Goal: Transaction & Acquisition: Purchase product/service

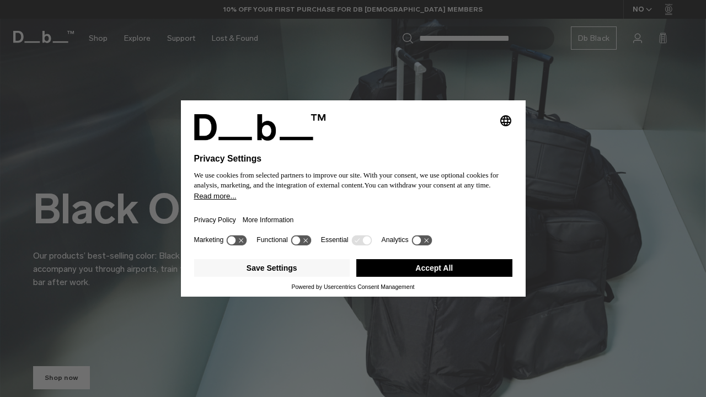
click at [466, 275] on button "Accept All" at bounding box center [434, 268] width 156 height 18
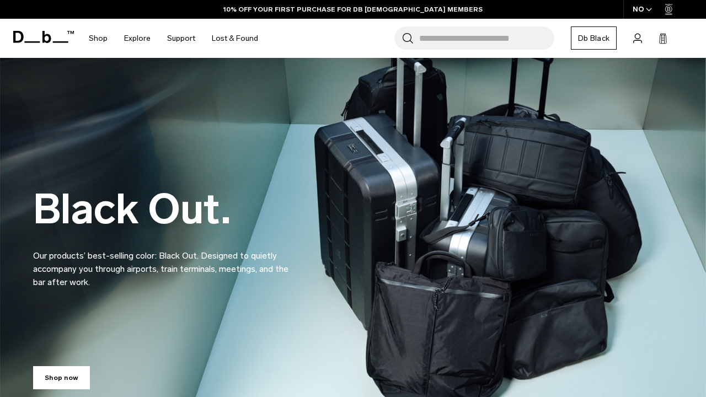
click at [515, 39] on input "Search for Bags, Luggage..." at bounding box center [486, 37] width 135 height 23
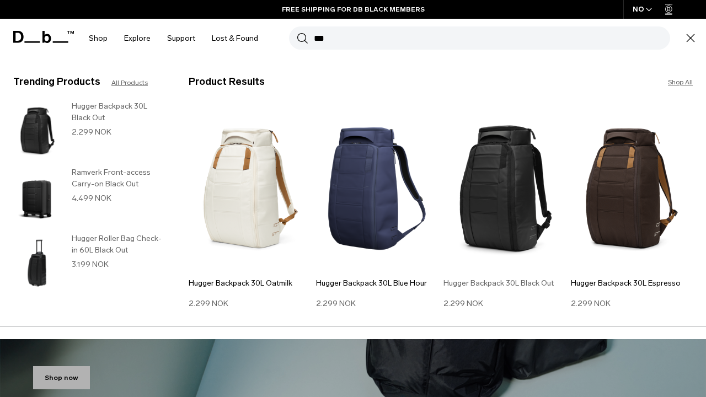
type input "***"
click at [520, 178] on img at bounding box center [504, 188] width 122 height 164
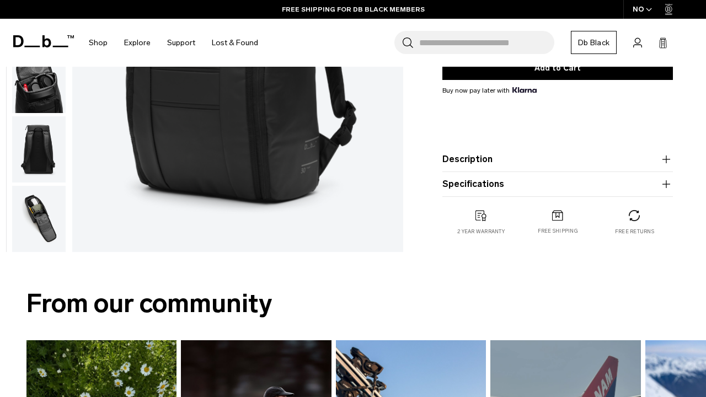
scroll to position [245, 0]
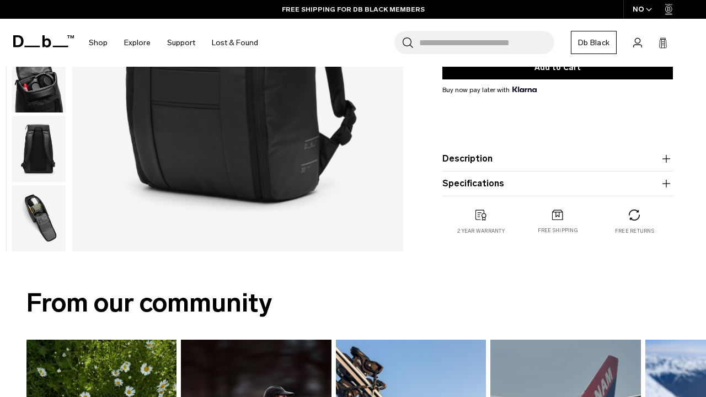
click at [534, 152] on button "Description" at bounding box center [557, 158] width 230 height 13
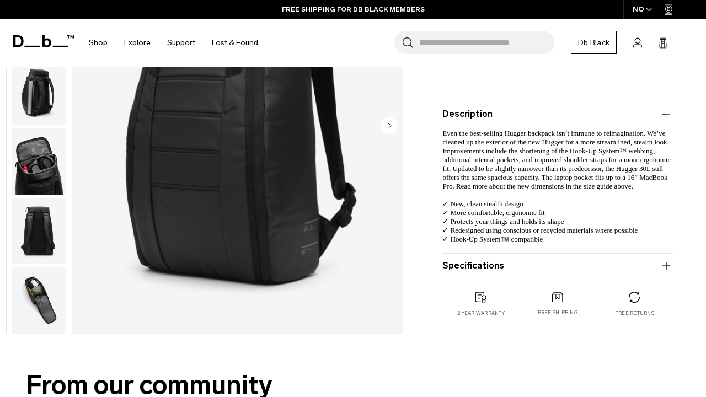
scroll to position [277, 0]
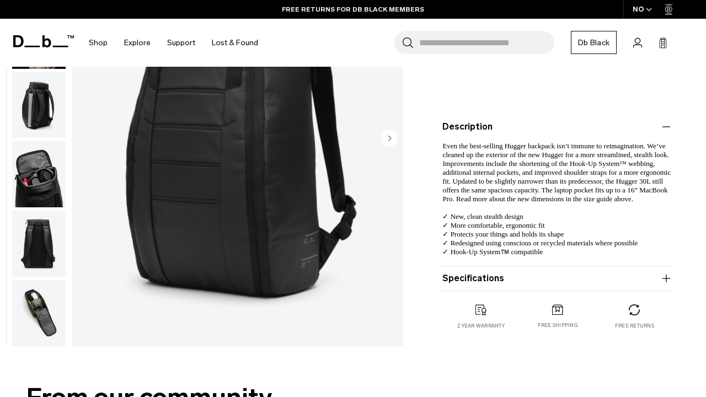
click at [580, 132] on button "Description" at bounding box center [557, 126] width 230 height 13
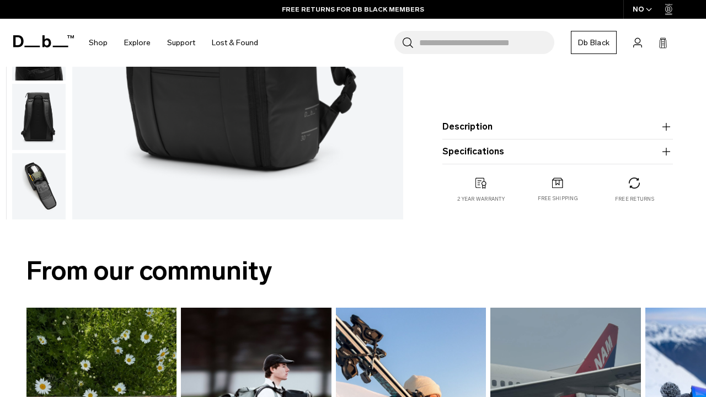
click at [579, 156] on button "Specifications" at bounding box center [557, 151] width 230 height 13
